Goal: Browse casually

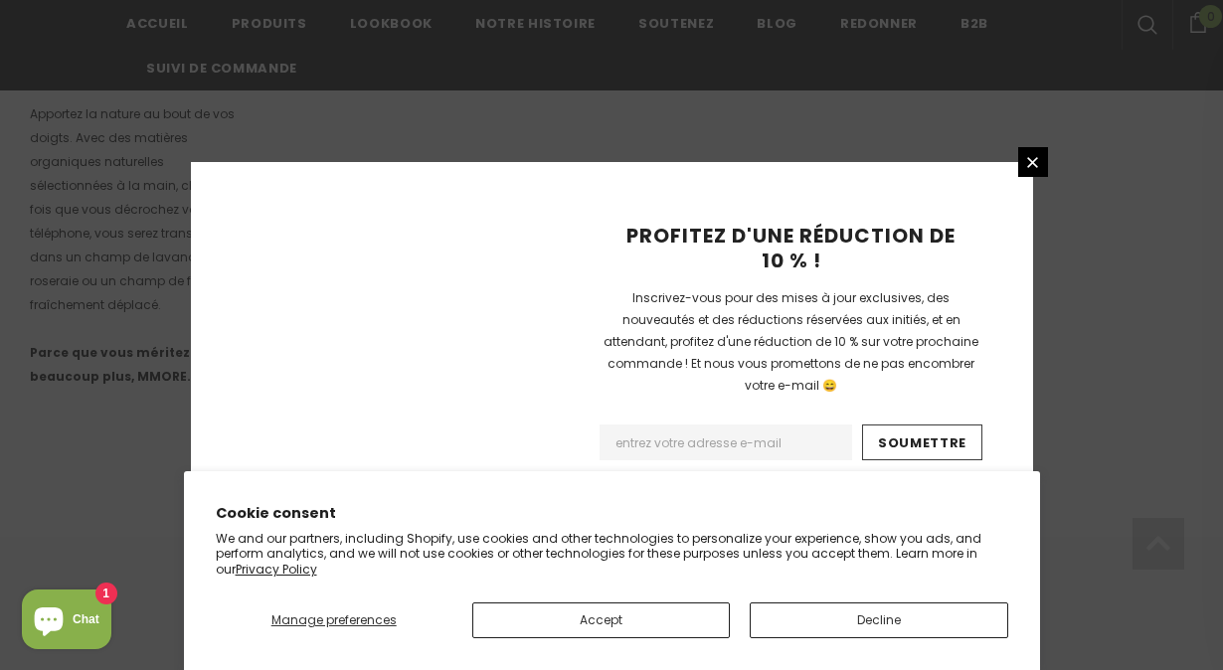
scroll to position [1457, 0]
